Goal: Task Accomplishment & Management: Complete application form

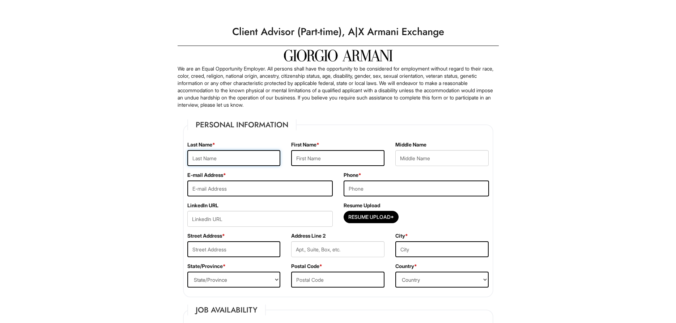
click at [276, 152] on input "text" at bounding box center [233, 158] width 93 height 16
type input "H"
type input "Chevallier"
type input "Viviane"
click at [259, 189] on input "email" at bounding box center [259, 189] width 145 height 16
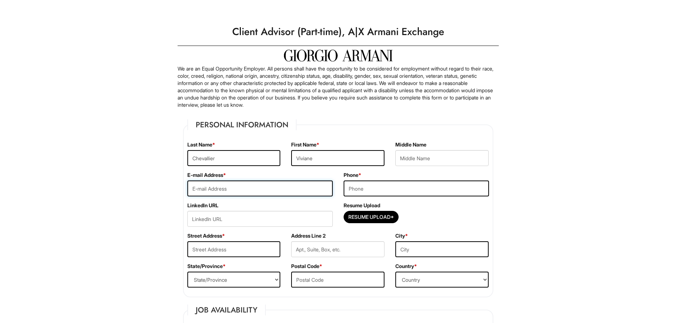
type input "i"
type input "[EMAIL_ADDRESS][DOMAIN_NAME]"
type input "0"
type input "[PHONE_NUMBER]"
click at [262, 252] on input "text" at bounding box center [233, 249] width 93 height 16
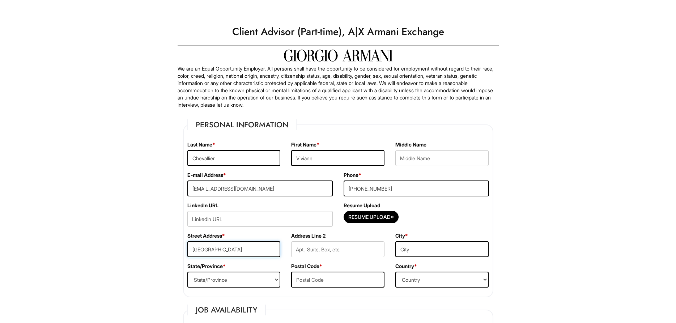
type input "[GEOGRAPHIC_DATA]"
drag, startPoint x: 451, startPoint y: 259, endPoint x: 447, endPoint y: 259, distance: 4.4
click at [450, 257] on div "City *" at bounding box center [442, 247] width 104 height 30
click at [429, 252] on input "text" at bounding box center [442, 249] width 93 height 16
type input "[GEOGRAPHIC_DATA]"
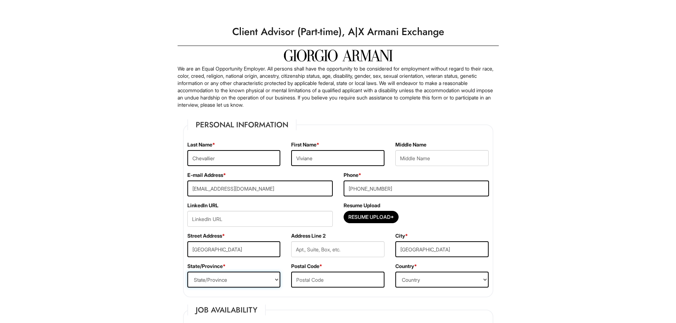
click at [187, 272] on select "State/Province [US_STATE] [US_STATE] [US_STATE] [US_STATE] [US_STATE] [US_STATE…" at bounding box center [233, 280] width 93 height 16
select select "NY"
click option "[US_STATE]" at bounding box center [0, 0] width 0 height 0
drag, startPoint x: 346, startPoint y: 288, endPoint x: 346, endPoint y: 285, distance: 3.7
click at [346, 288] on div "Postal Code *" at bounding box center [338, 278] width 104 height 30
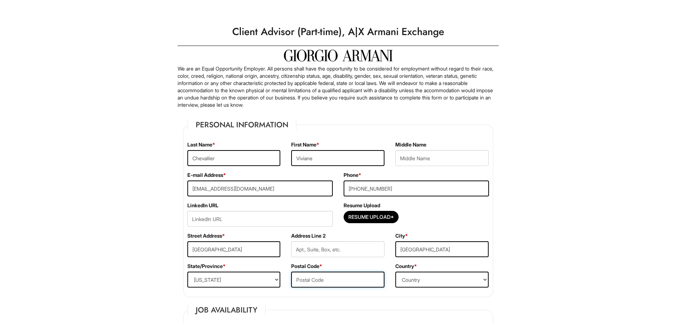
click at [345, 281] on input "text" at bounding box center [337, 280] width 93 height 16
type input "11234"
click at [396, 272] on select "Country [GEOGRAPHIC_DATA] [GEOGRAPHIC_DATA] [GEOGRAPHIC_DATA] [US_STATE] [GEOGR…" at bounding box center [442, 280] width 93 height 16
select select "[GEOGRAPHIC_DATA]"
click option "[GEOGRAPHIC_DATA]" at bounding box center [0, 0] width 0 height 0
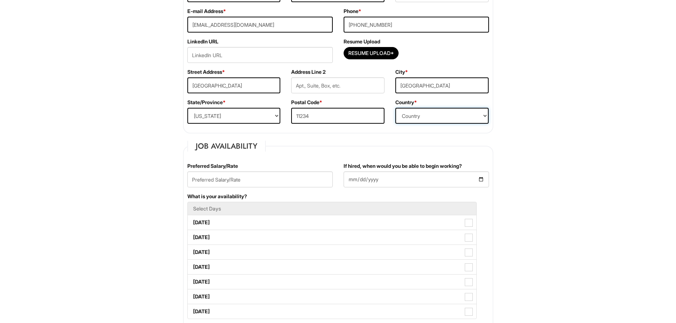
scroll to position [221, 0]
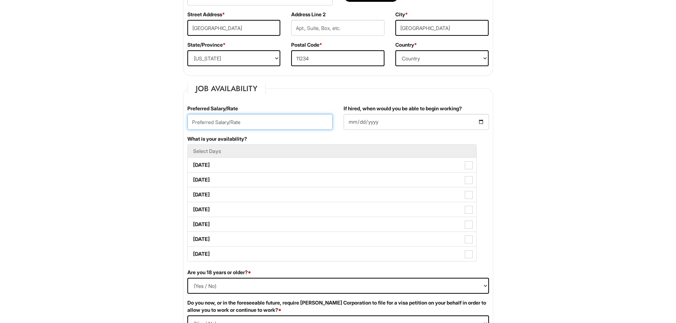
click at [258, 118] on input "text" at bounding box center [259, 122] width 145 height 16
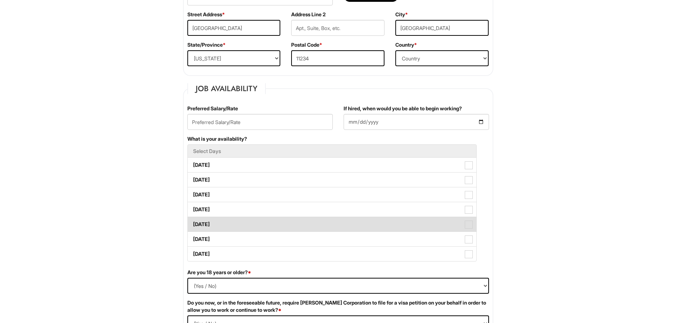
click at [467, 223] on span at bounding box center [469, 225] width 8 height 8
click at [193, 223] on Available_Friday "[DATE]" at bounding box center [190, 221] width 5 height 5
checkbox Available_Friday "true"
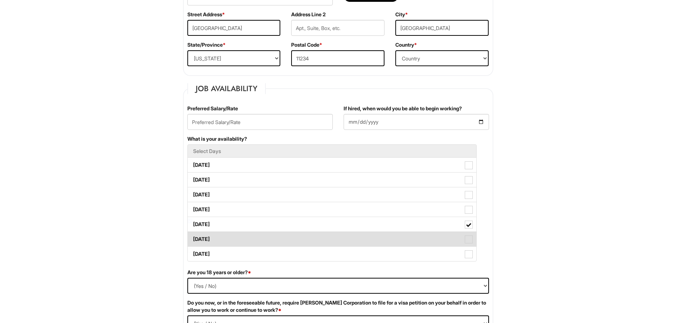
click at [467, 241] on span at bounding box center [469, 240] width 8 height 8
click at [193, 238] on Available_Saturday "[DATE]" at bounding box center [190, 235] width 5 height 5
checkbox Available_Saturday "true"
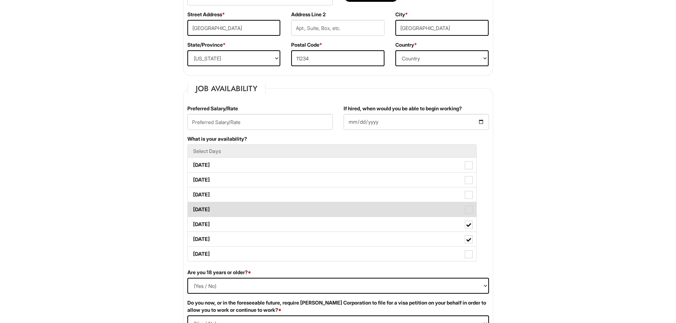
click at [468, 214] on label "[DATE]" at bounding box center [332, 209] width 289 height 14
click at [193, 208] on Available_Thursday "[DATE]" at bounding box center [190, 206] width 5 height 5
checkbox Available_Thursday "true"
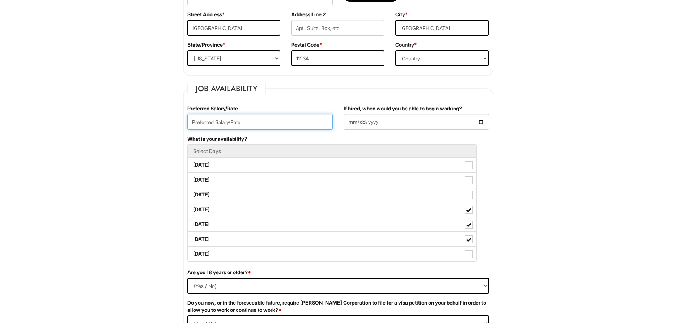
click at [245, 122] on input "text" at bounding box center [259, 122] width 145 height 16
type input "$18 an hour"
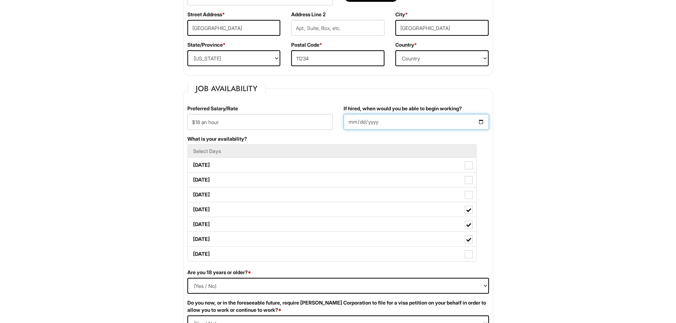
drag, startPoint x: 476, startPoint y: 121, endPoint x: 480, endPoint y: 119, distance: 4.5
click at [479, 119] on input "If hired, when would you be able to begin working?" at bounding box center [416, 122] width 145 height 16
click at [481, 122] on input "If hired, when would you be able to begin working?" at bounding box center [416, 122] width 145 height 16
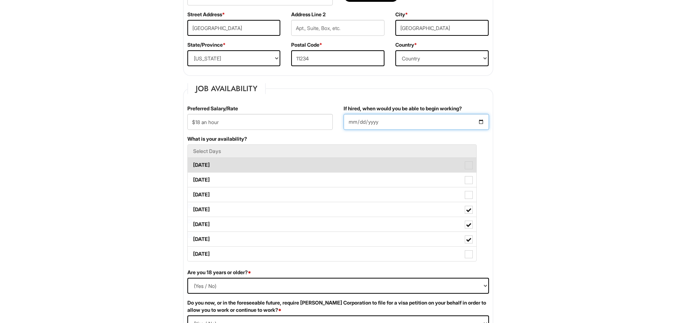
type input "[DATE]"
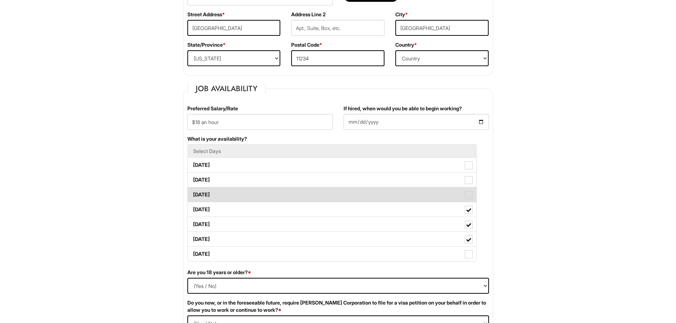
click at [467, 193] on span at bounding box center [469, 195] width 8 height 8
click at [193, 193] on Available_Wednesday "[DATE]" at bounding box center [190, 191] width 5 height 5
checkbox Available_Wednesday "true"
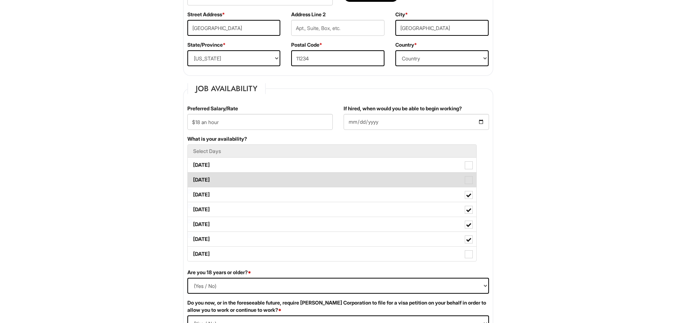
click at [465, 176] on label "[DATE]" at bounding box center [332, 180] width 289 height 14
click at [193, 176] on Available_Tuesday "[DATE]" at bounding box center [190, 176] width 5 height 5
checkbox Available_Tuesday "true"
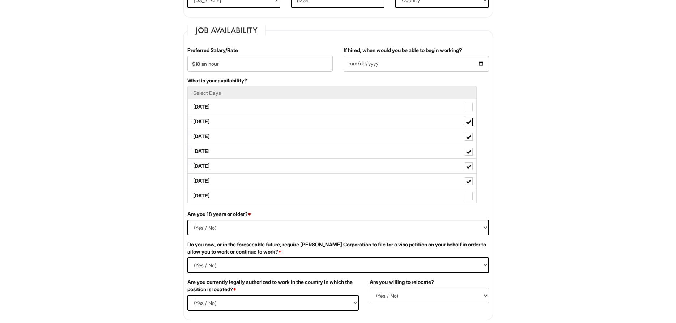
scroll to position [332, 0]
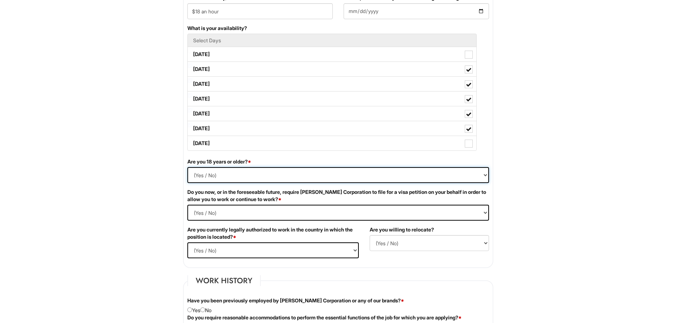
click at [187, 167] on select "(Yes / No) Yes No" at bounding box center [338, 175] width 302 height 16
select select "Yes"
click option "Yes" at bounding box center [0, 0] width 0 height 0
click at [187, 205] on Required "(Yes / No) Yes No" at bounding box center [338, 213] width 302 height 16
click at [187, 242] on select "(Yes / No) Yes No" at bounding box center [273, 250] width 172 height 16
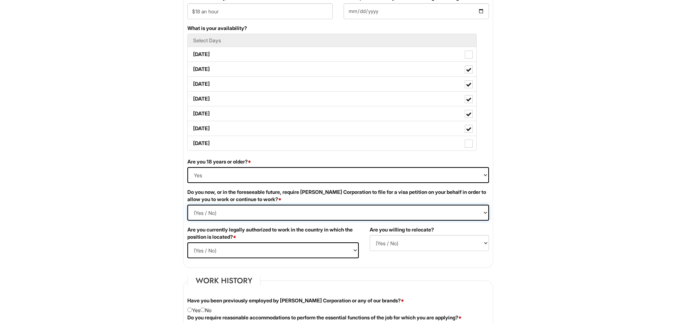
click at [187, 205] on Required "(Yes / No) Yes No" at bounding box center [338, 213] width 302 height 16
select Required "No"
click option "No" at bounding box center [0, 0] width 0 height 0
click at [187, 242] on select "(Yes / No) Yes No" at bounding box center [273, 250] width 172 height 16
select select "Yes"
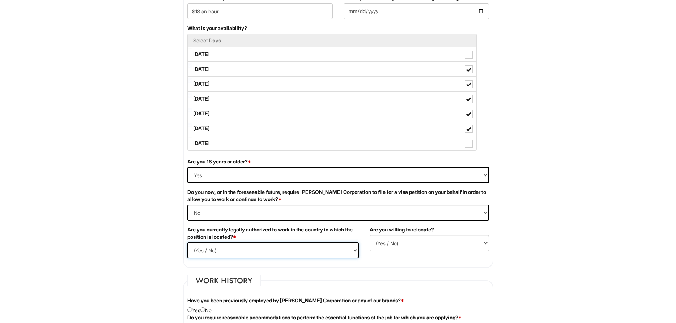
click option "Yes" at bounding box center [0, 0] width 0 height 0
click at [370, 235] on select "(Yes / No) No Yes" at bounding box center [429, 243] width 119 height 16
select select "N"
click option "No" at bounding box center [0, 0] width 0 height 0
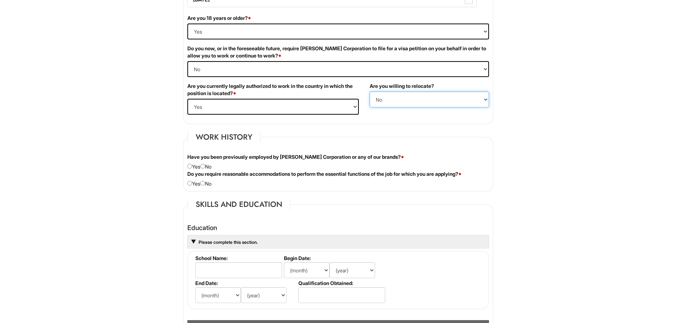
scroll to position [480, 0]
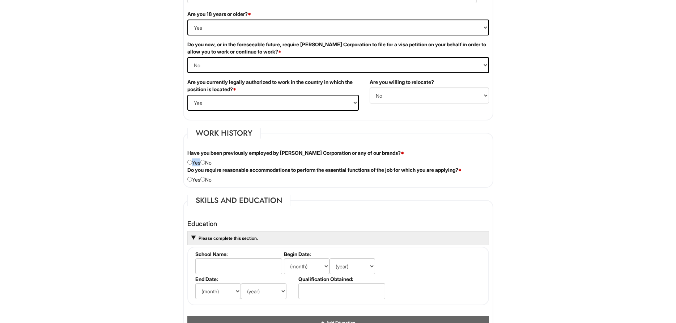
click at [206, 159] on div "Have you been previously employed by [PERSON_NAME] Corporation or any of our br…" at bounding box center [338, 157] width 313 height 17
click at [205, 163] on input "radio" at bounding box center [203, 162] width 5 height 5
radio input "true"
click at [205, 181] on input "radio" at bounding box center [203, 179] width 5 height 5
radio input "true"
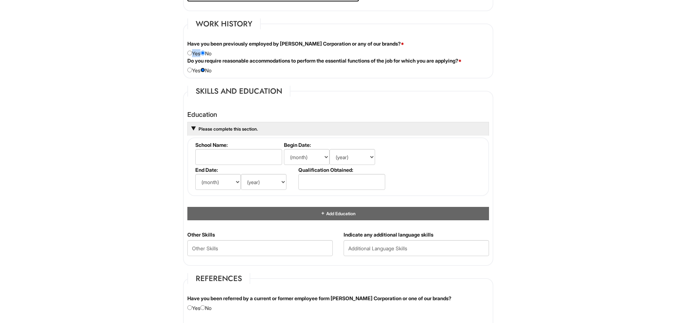
scroll to position [591, 0]
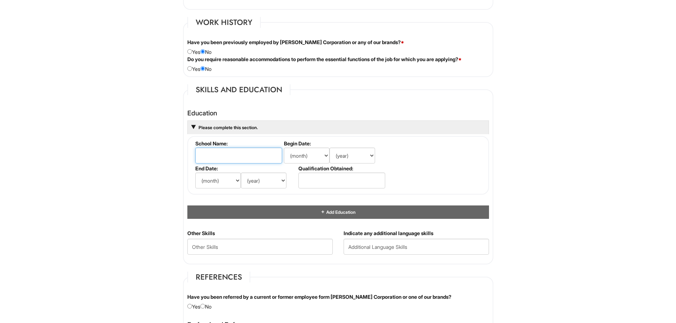
click at [234, 160] on input "text" at bounding box center [238, 156] width 87 height 16
type input "[GEOGRAPHIC_DATA]"
click at [284, 148] on select "(month) Jan Feb Mar Apr May Jun [DATE] Aug Sep Oct Nov Dec" at bounding box center [307, 156] width 46 height 16
select select "8"
click option "Aug" at bounding box center [0, 0] width 0 height 0
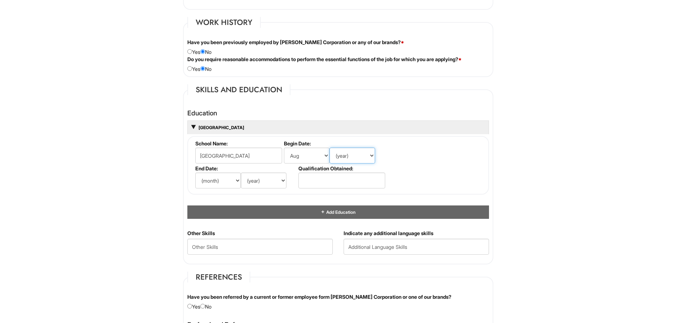
click at [330, 148] on select "(year) 2029 2028 2027 2026 2025 2024 2023 2022 2021 2020 2019 2018 2017 2016 20…" at bounding box center [353, 156] width 46 height 16
select select "2012"
click option "2012" at bounding box center [0, 0] width 0 height 0
click at [195, 173] on select "(month) Jan Feb Mar Apr May Jun [DATE] Aug Sep Oct Nov Dec" at bounding box center [218, 181] width 46 height 16
select select "8"
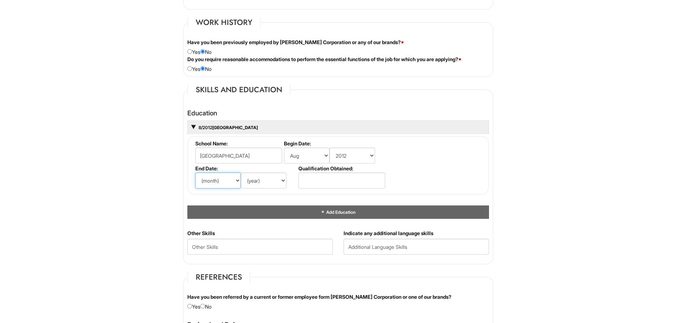
click option "Aug" at bounding box center [0, 0] width 0 height 0
click at [262, 189] on li "End Date: (month) Jan Feb Mar Apr May Jun [DATE] Aug Sep Oct Nov Dec (year) 202…" at bounding box center [245, 177] width 103 height 25
click at [241, 173] on select "(year) 2029 2028 2027 2026 2025 2024 2023 2022 2021 2020 2019 2018 2017 2016 20…" at bounding box center [264, 181] width 46 height 16
select select "2021"
click option "2021" at bounding box center [0, 0] width 0 height 0
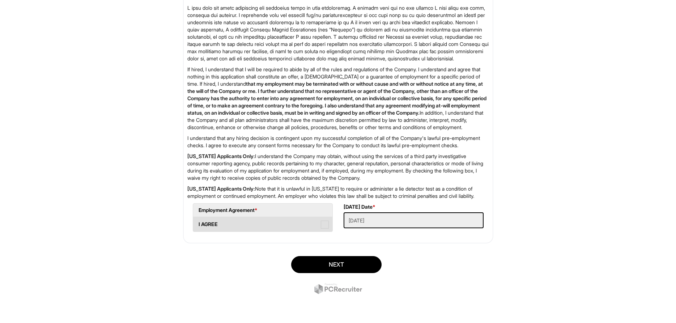
scroll to position [1107, 0]
click at [321, 229] on span at bounding box center [325, 225] width 8 height 8
click at [198, 223] on AGREE "I AGREE" at bounding box center [195, 221] width 5 height 5
checkbox AGREE "true"
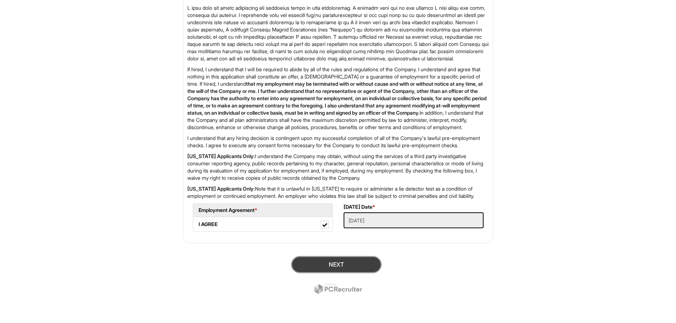
click at [362, 273] on button "Next" at bounding box center [336, 264] width 90 height 17
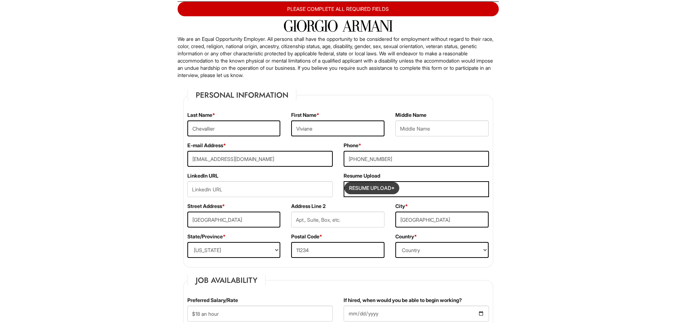
click at [393, 185] on input "Resume Upload*" at bounding box center [372, 188] width 54 height 12
type input "C:\fakepath\SSR_TSRPT.pdf"
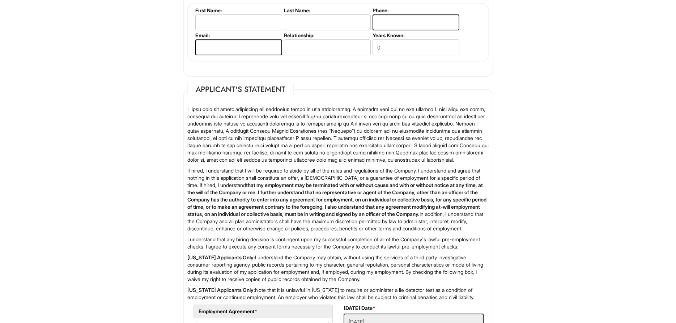
scroll to position [1134, 0]
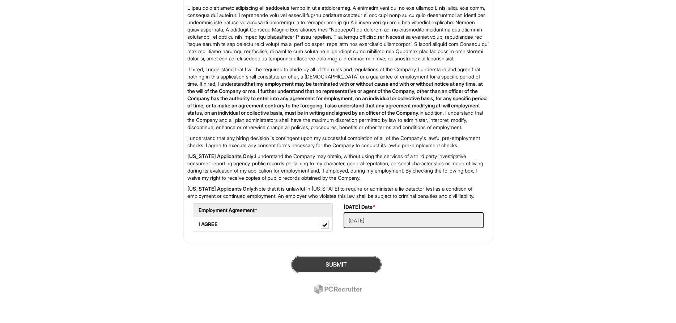
click at [370, 258] on button "SUBMIT" at bounding box center [336, 264] width 90 height 17
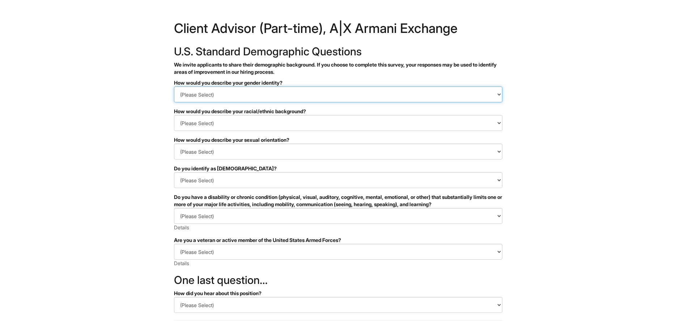
click at [174, 86] on select "(Please Select) Man Woman Non-binary I prefer to self-describe I don't wish to …" at bounding box center [338, 94] width 329 height 16
select select "I don't wish to answer"
click option "I don't wish to answer" at bounding box center [0, 0] width 0 height 0
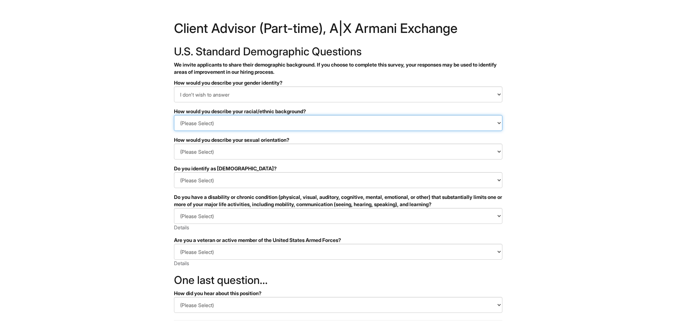
click at [174, 115] on select "(Please Select) Black or of African descent East Asian Hispanic, Latinx or of S…" at bounding box center [338, 123] width 329 height 16
click option "I don't wish to answer" at bounding box center [0, 0] width 0 height 0
click at [174, 115] on select "(Please Select) Black or of African descent East Asian Hispanic, Latinx or of S…" at bounding box center [338, 123] width 329 height 16
click option "I prefer to self-describe" at bounding box center [0, 0] width 0 height 0
click at [174, 115] on select "(Please Select) Black or of African descent East Asian Hispanic, Latinx or of S…" at bounding box center [338, 123] width 329 height 16
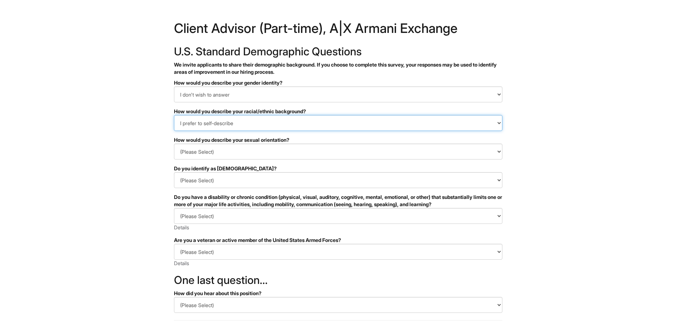
select select "I don't wish to answer"
click option "I don't wish to answer" at bounding box center [0, 0] width 0 height 0
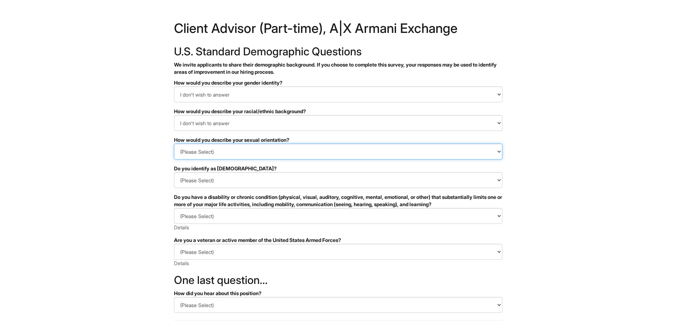
click at [174, 144] on select "(Please Select) Asexual Bisexual and/or pansexual Gay Heterosexual Lesbian Quee…" at bounding box center [338, 152] width 329 height 16
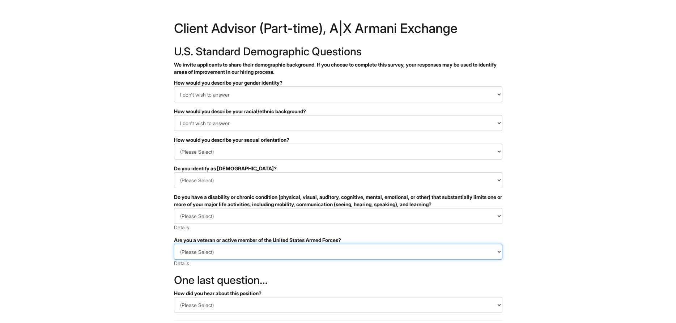
click at [174, 244] on select "(Please Select) I IDENTIFY AS ONE OR MORE OF THE CLASSIFICATIONS OF PROTECTED V…" at bounding box center [338, 252] width 329 height 16
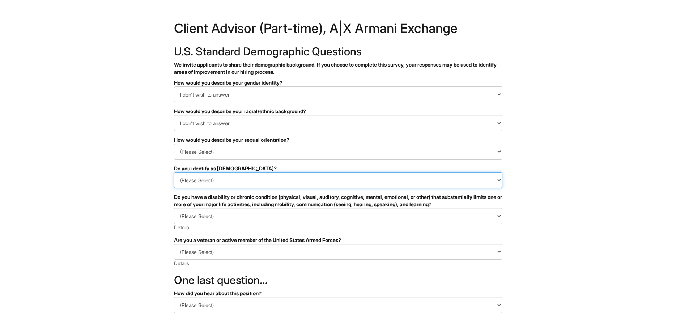
click at [174, 172] on select "(Please Select) Yes No I prefer to self-describe I don't wish to answer" at bounding box center [338, 180] width 329 height 16
select select "No"
click option "No" at bounding box center [0, 0] width 0 height 0
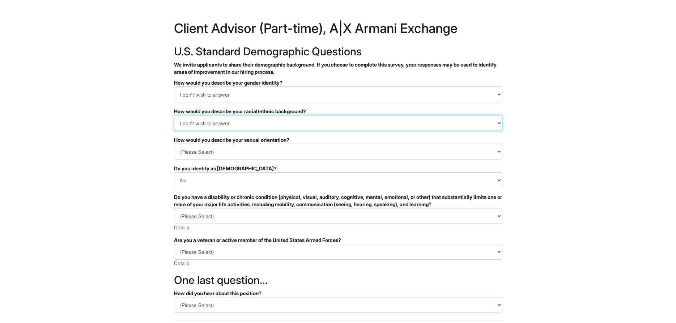
click at [174, 115] on select "(Please Select) Black or of African descent East Asian Hispanic, Latinx or of S…" at bounding box center [338, 123] width 329 height 16
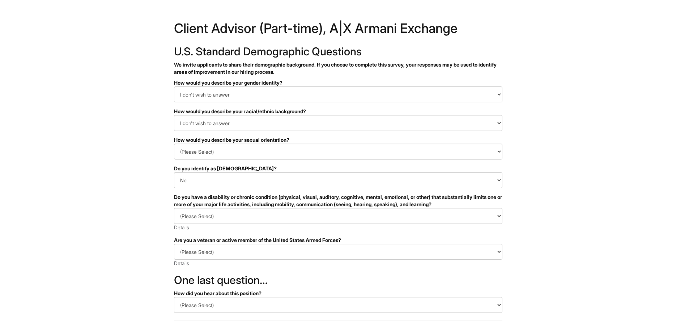
drag, startPoint x: 361, startPoint y: 126, endPoint x: 676, endPoint y: 205, distance: 324.5
click at [676, 205] on html "&nbsp; ✔ 2 3 Client Advisor (Part-time), A|X Armani Exchange U.S. Standard Demo…" at bounding box center [338, 204] width 676 height 408
click at [174, 208] on select "(Please Select) YES, I HAVE A DISABILITY (or previously had a disability) NO, I…" at bounding box center [338, 216] width 329 height 16
select select "NO, I DON'T HAVE A DISABILITY"
click option "NO, I DON'T HAVE A DISABILITY" at bounding box center [0, 0] width 0 height 0
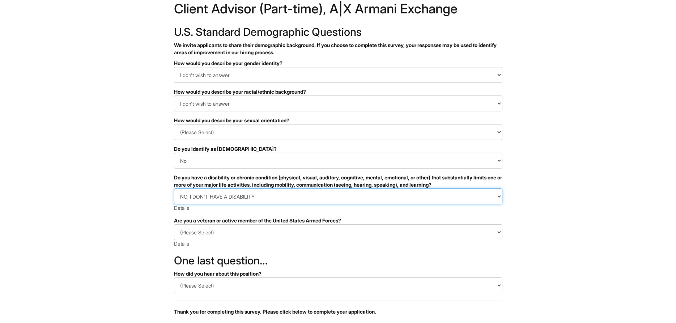
scroll to position [74, 0]
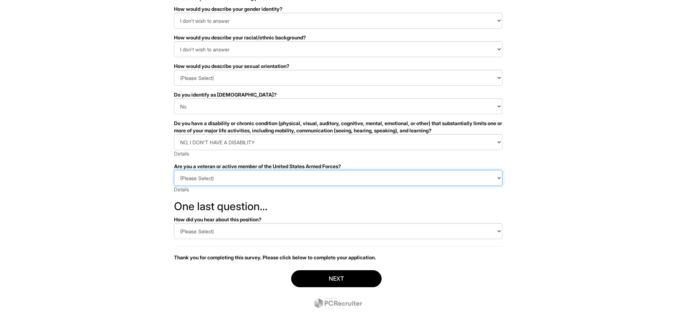
click at [174, 170] on select "(Please Select) I IDENTIFY AS ONE OR MORE OF THE CLASSIFICATIONS OF PROTECTED V…" at bounding box center [338, 178] width 329 height 16
select select "I AM NOT A PROTECTED VETERAN"
click option "I AM NOT A PROTECTED VETERAN" at bounding box center [0, 0] width 0 height 0
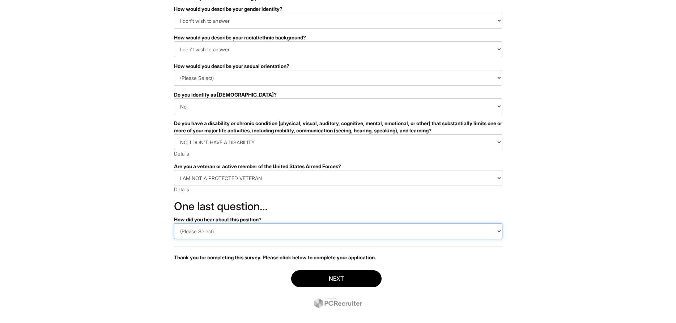
click at [174, 223] on select "(Please Select) CareerBuilder Indeed LinkedIn Monster Referral Other" at bounding box center [338, 231] width 329 height 16
select select "LinkedIn"
click option "LinkedIn" at bounding box center [0, 0] width 0 height 0
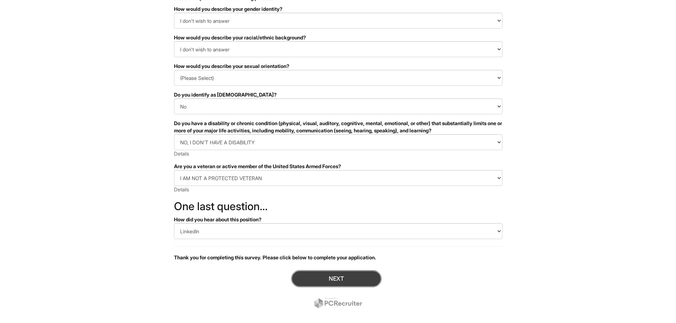
click at [315, 275] on button "Next" at bounding box center [336, 278] width 90 height 17
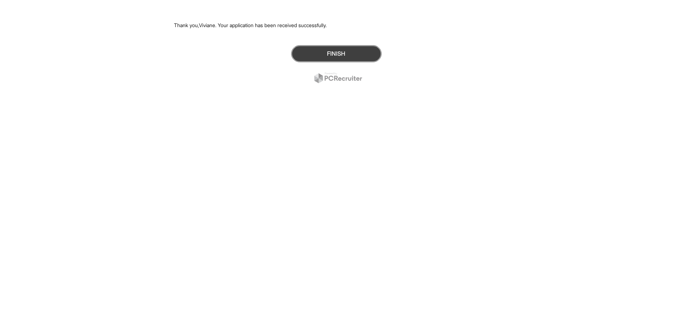
click at [337, 55] on button "Finish" at bounding box center [336, 53] width 90 height 17
